Goal: Transaction & Acquisition: Subscribe to service/newsletter

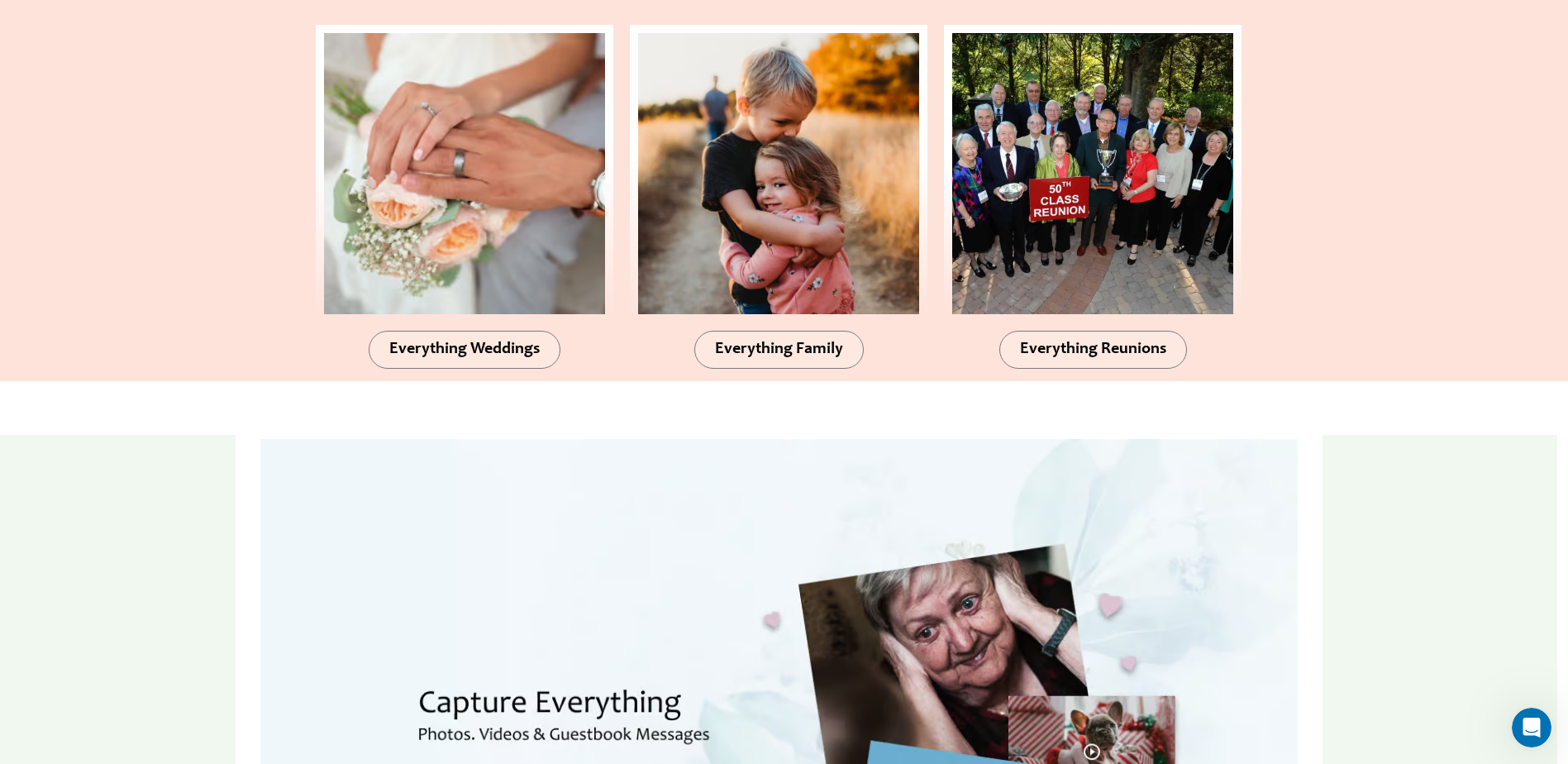
scroll to position [1819, 0]
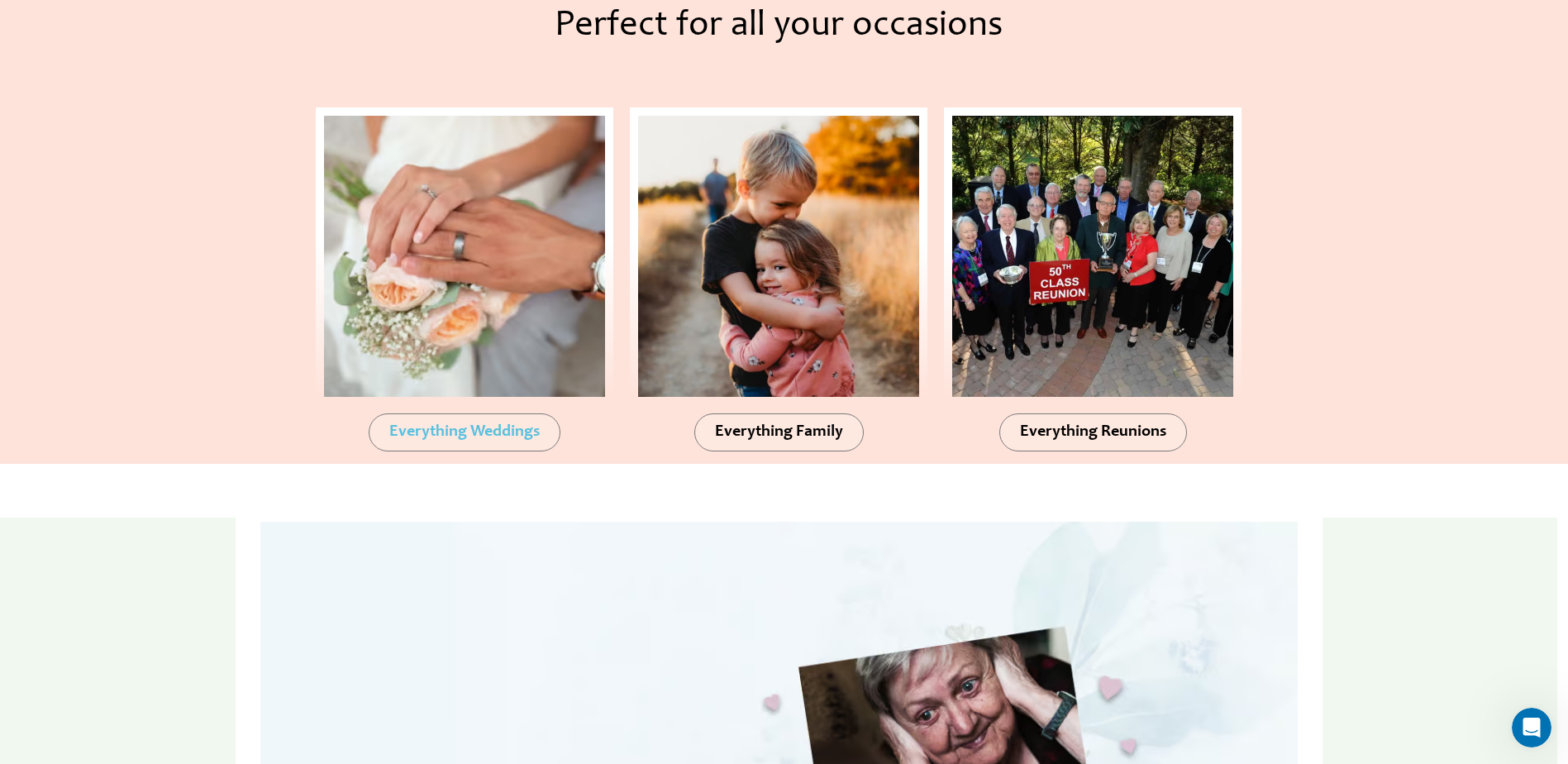
click at [453, 440] on span "Everything Weddings" at bounding box center [464, 433] width 151 height 16
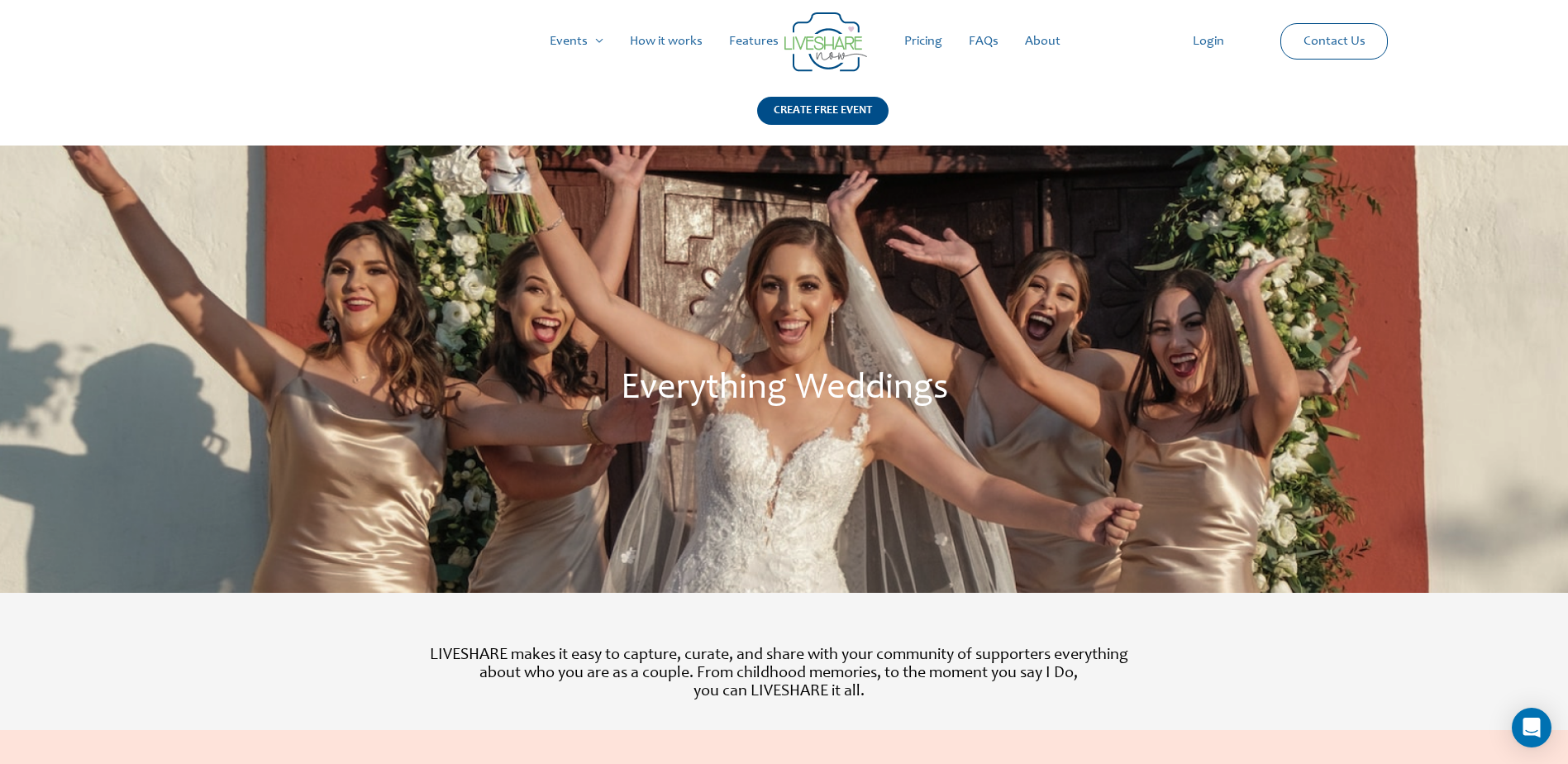
click at [921, 43] on link "Pricing" at bounding box center [923, 41] width 64 height 53
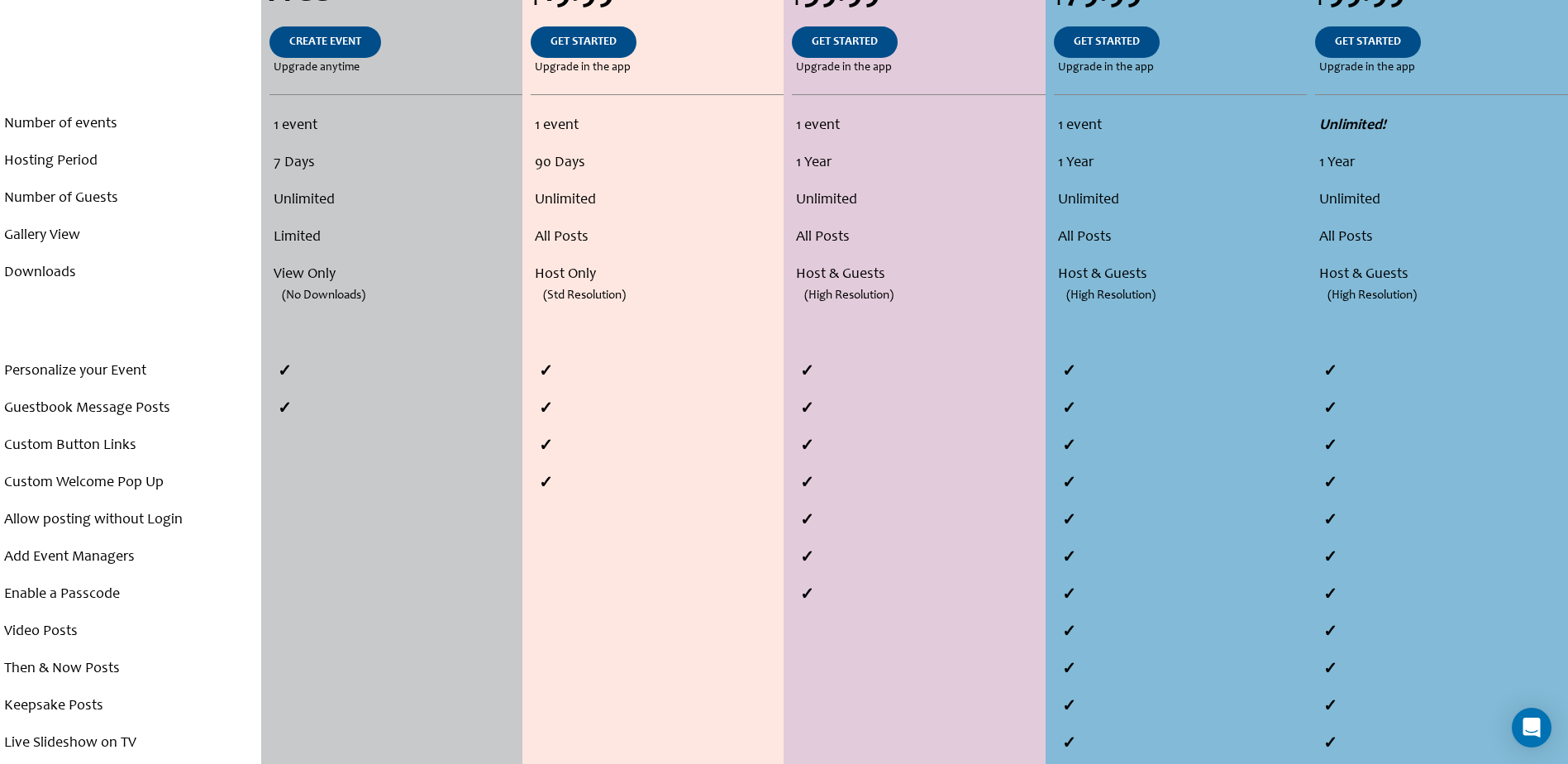
scroll to position [296, 0]
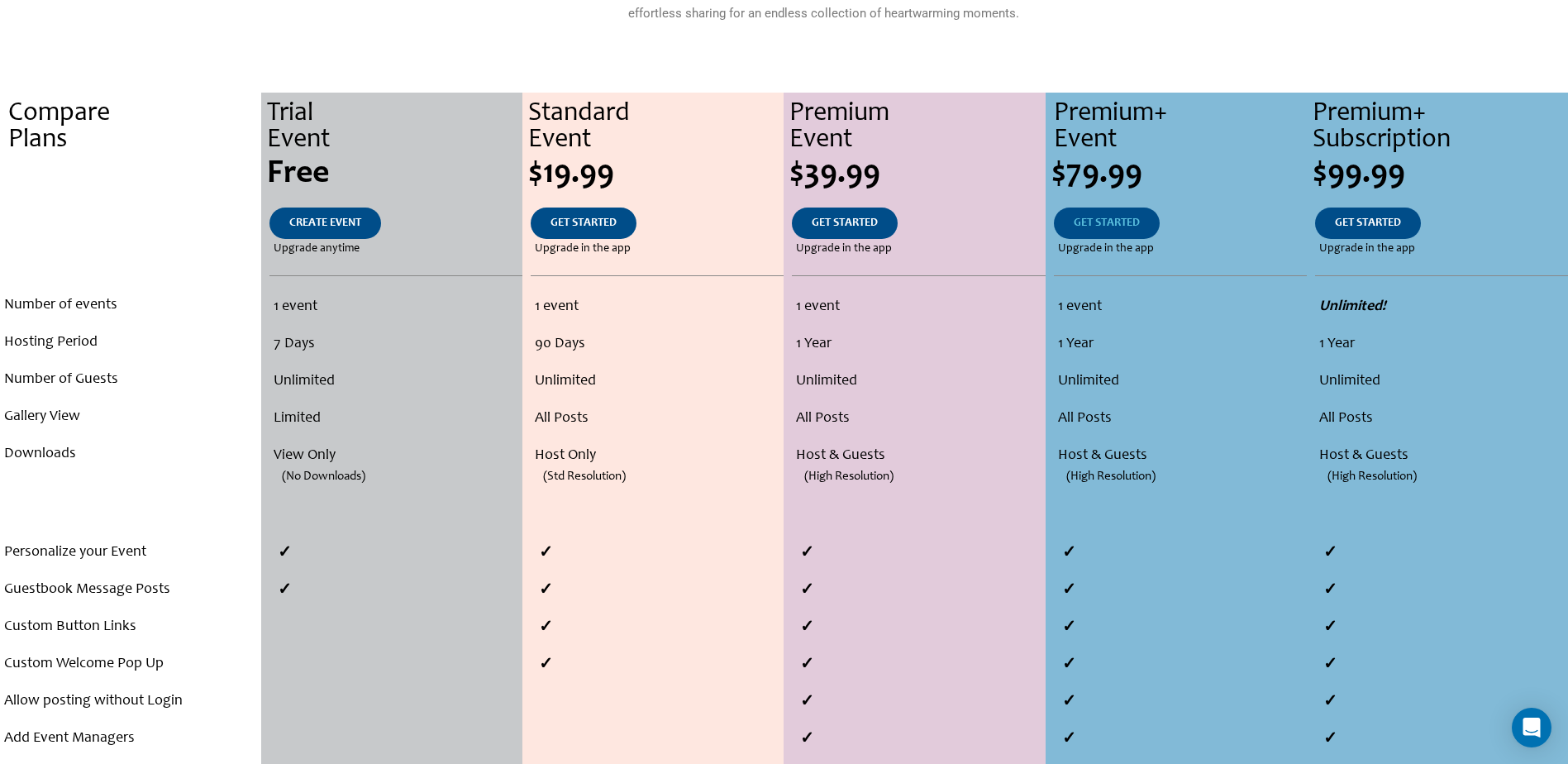
click at [1108, 218] on span "GET STARTED" at bounding box center [1106, 223] width 66 height 12
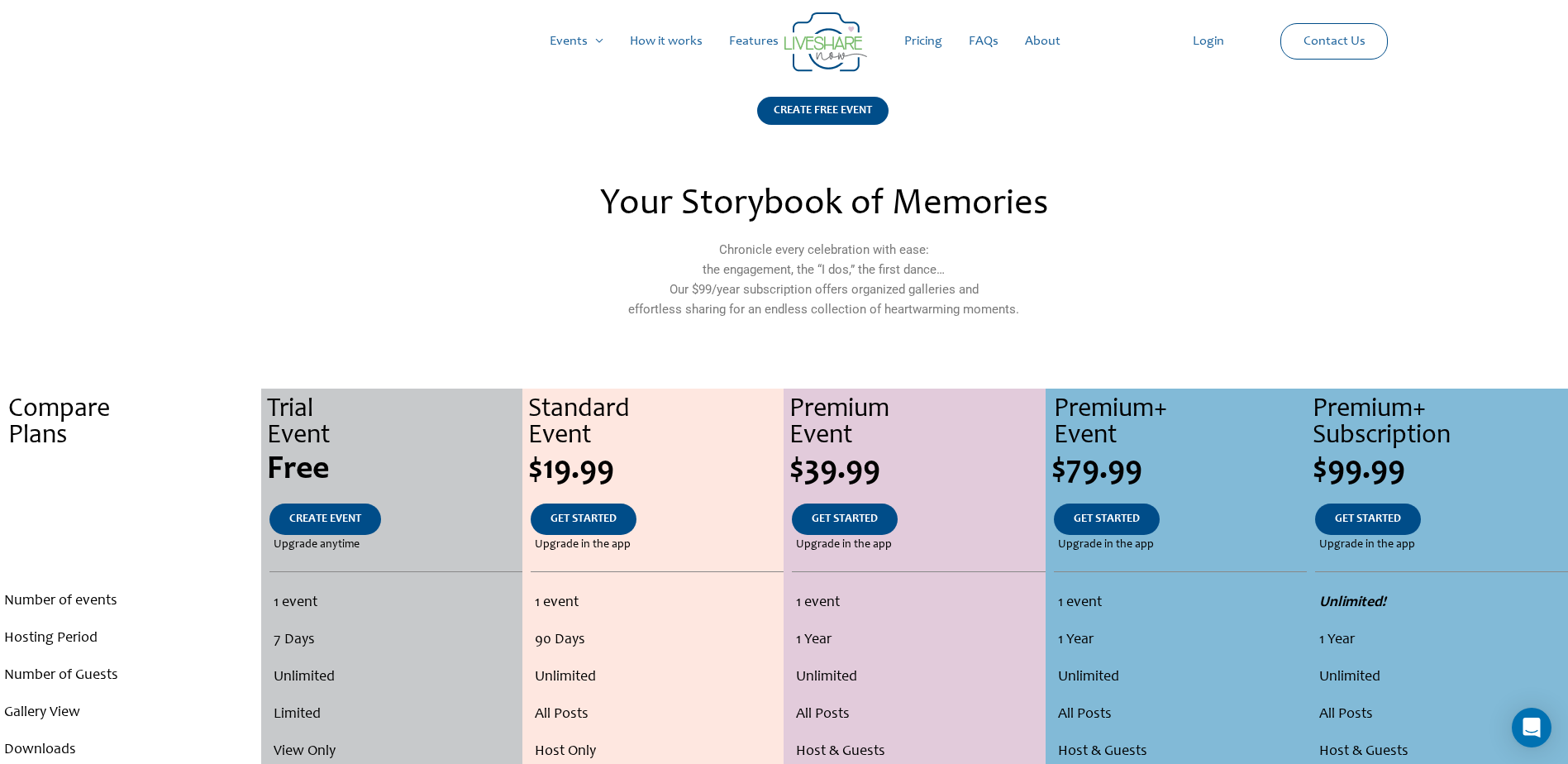
scroll to position [296, 0]
